Goal: Task Accomplishment & Management: Manage account settings

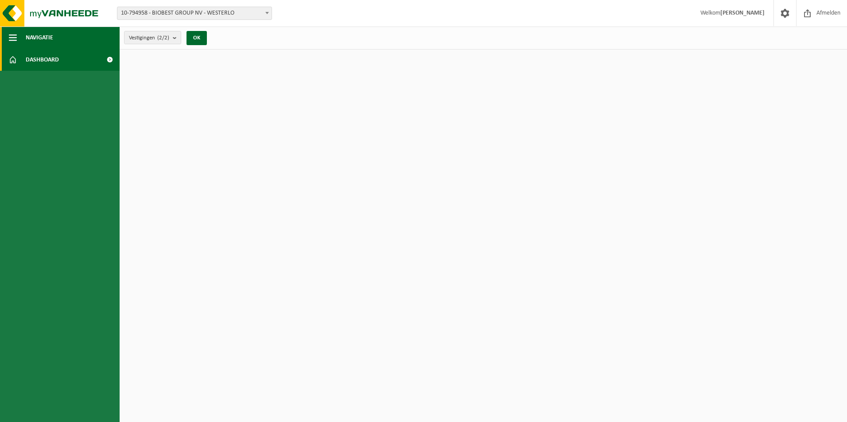
click at [78, 40] on button "Navigatie" at bounding box center [60, 38] width 120 height 22
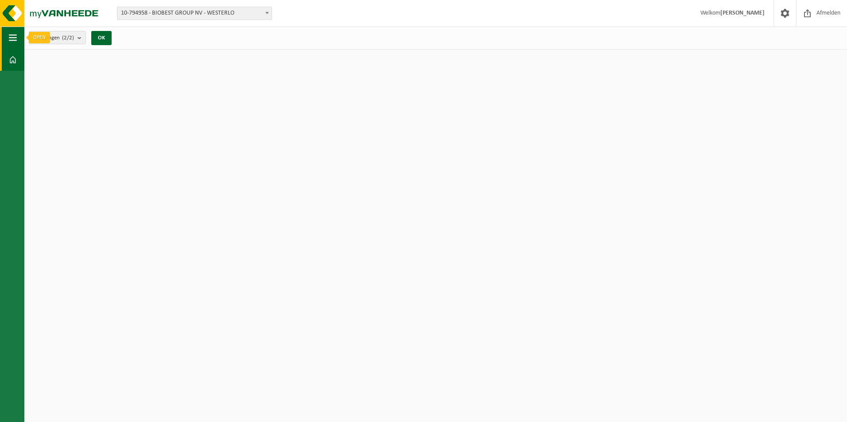
click at [0, 42] on button "Navigatie" at bounding box center [12, 38] width 24 height 22
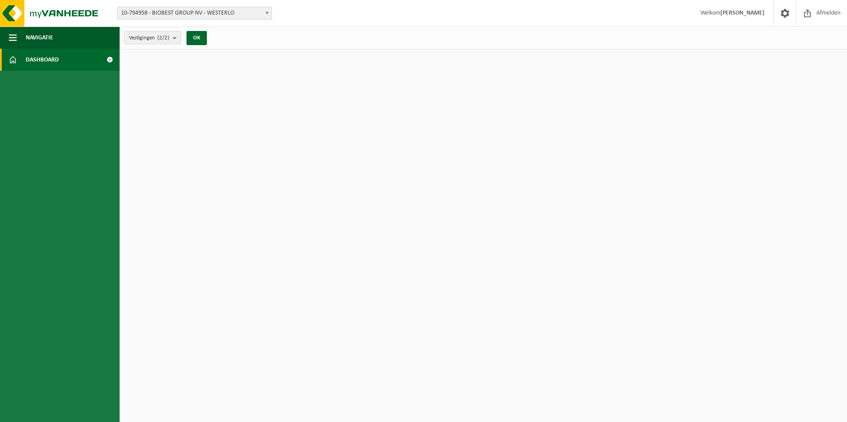
click at [16, 60] on span at bounding box center [13, 60] width 8 height 22
click at [191, 42] on button "OK" at bounding box center [196, 38] width 20 height 14
click at [269, 12] on span at bounding box center [267, 13] width 9 height 12
click at [201, 38] on button "OK" at bounding box center [196, 38] width 20 height 14
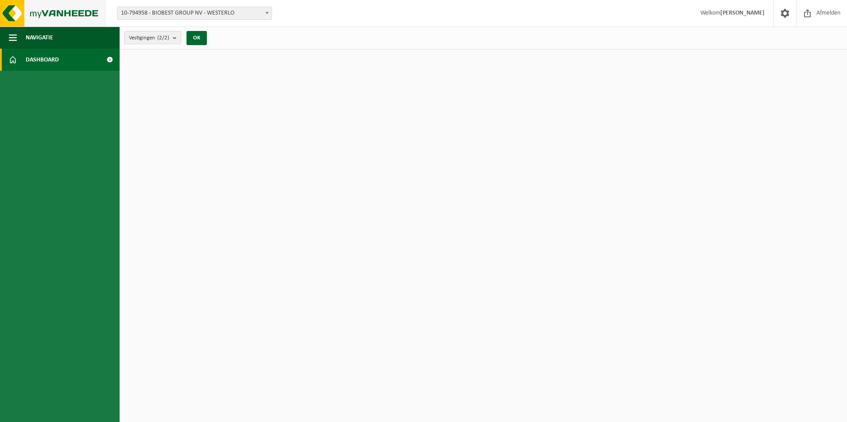
click at [95, 20] on img at bounding box center [53, 13] width 106 height 27
click at [82, 13] on img at bounding box center [53, 13] width 106 height 27
click at [785, 14] on span at bounding box center [784, 13] width 13 height 26
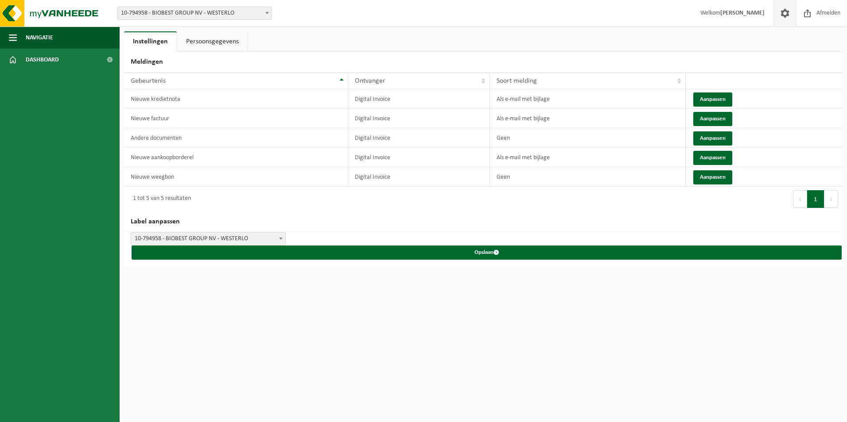
click at [449, 365] on html "Vestiging: 10-794958 - BIOBEST GROUP NV - WESTERLO 10-963408 - BIOBEST GROUP NV…" at bounding box center [423, 211] width 847 height 422
click at [93, 39] on button "Navigatie" at bounding box center [60, 38] width 120 height 22
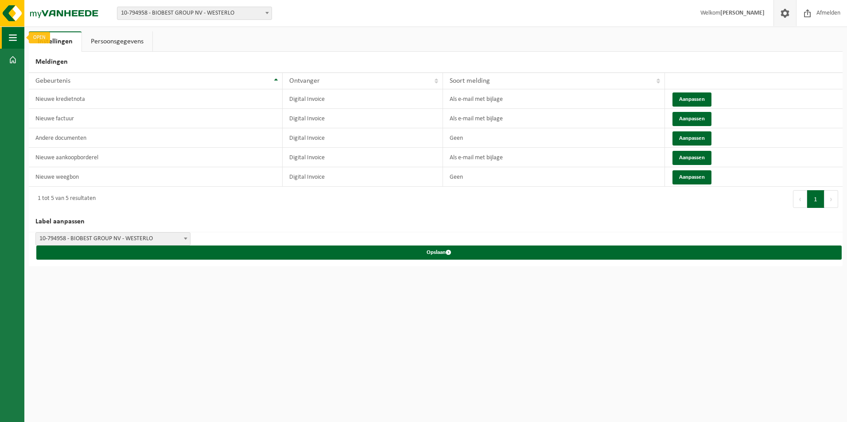
click at [17, 39] on button "Navigatie" at bounding box center [12, 38] width 24 height 22
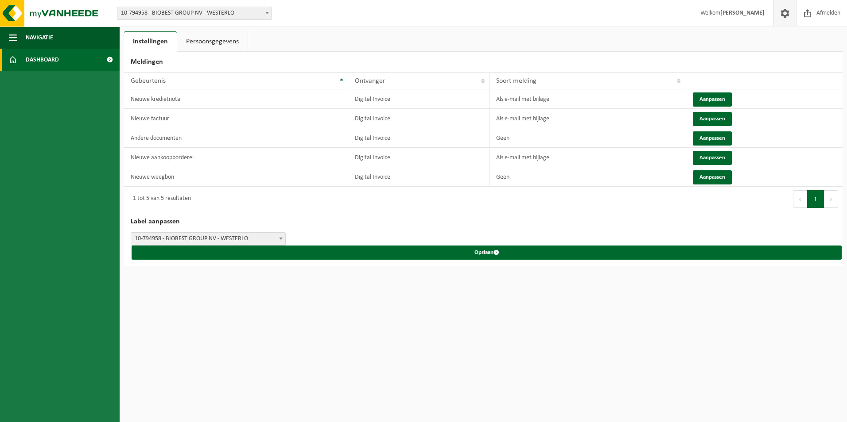
click at [14, 58] on span at bounding box center [13, 60] width 8 height 22
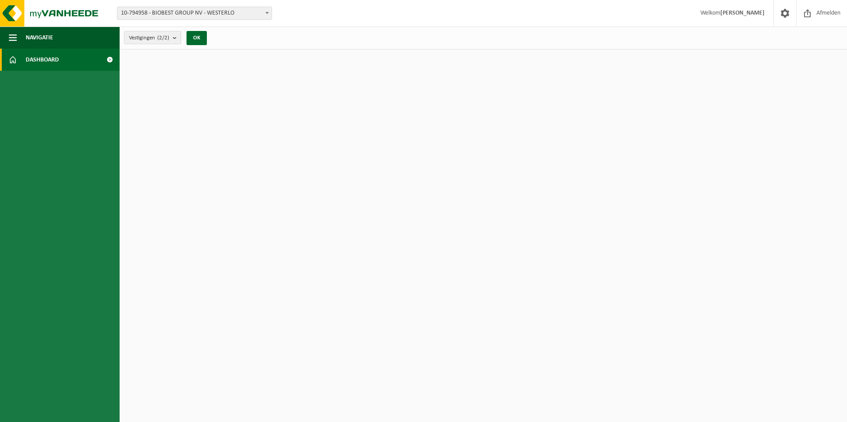
click at [109, 59] on span at bounding box center [110, 60] width 20 height 22
click at [111, 58] on span at bounding box center [110, 60] width 20 height 22
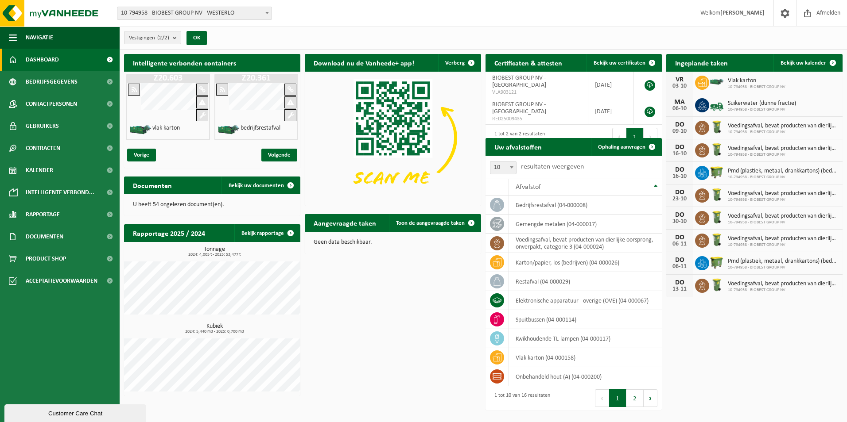
click at [74, 61] on link "Dashboard" at bounding box center [60, 60] width 120 height 22
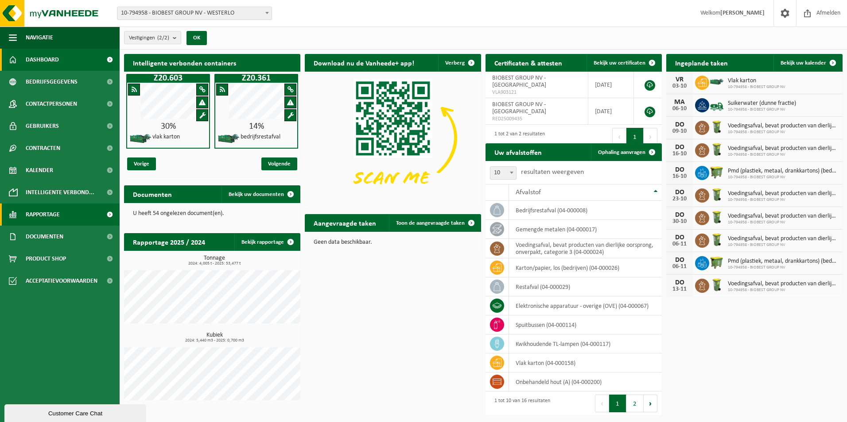
click at [62, 217] on link "Rapportage" at bounding box center [60, 215] width 120 height 22
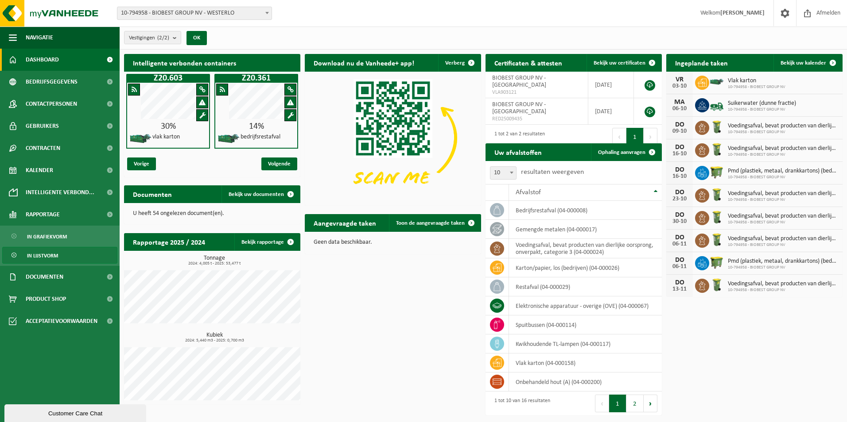
click at [50, 252] on span "In lijstvorm" at bounding box center [42, 256] width 31 height 17
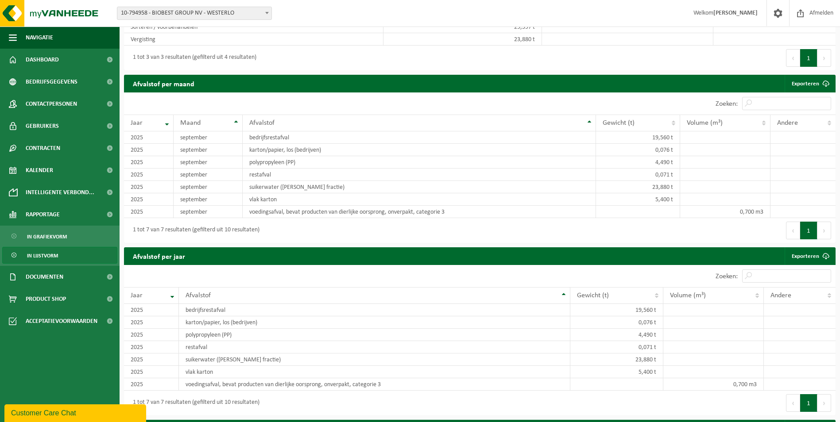
scroll to position [576, 0]
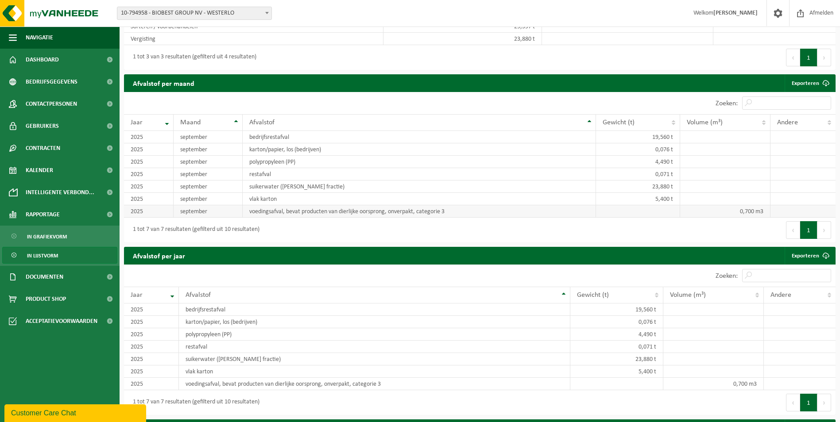
click at [288, 205] on td "voedingsafval, bevat producten van dierlijke oorsprong, onverpakt, categorie 3" at bounding box center [419, 211] width 353 height 12
